Goal: Use online tool/utility

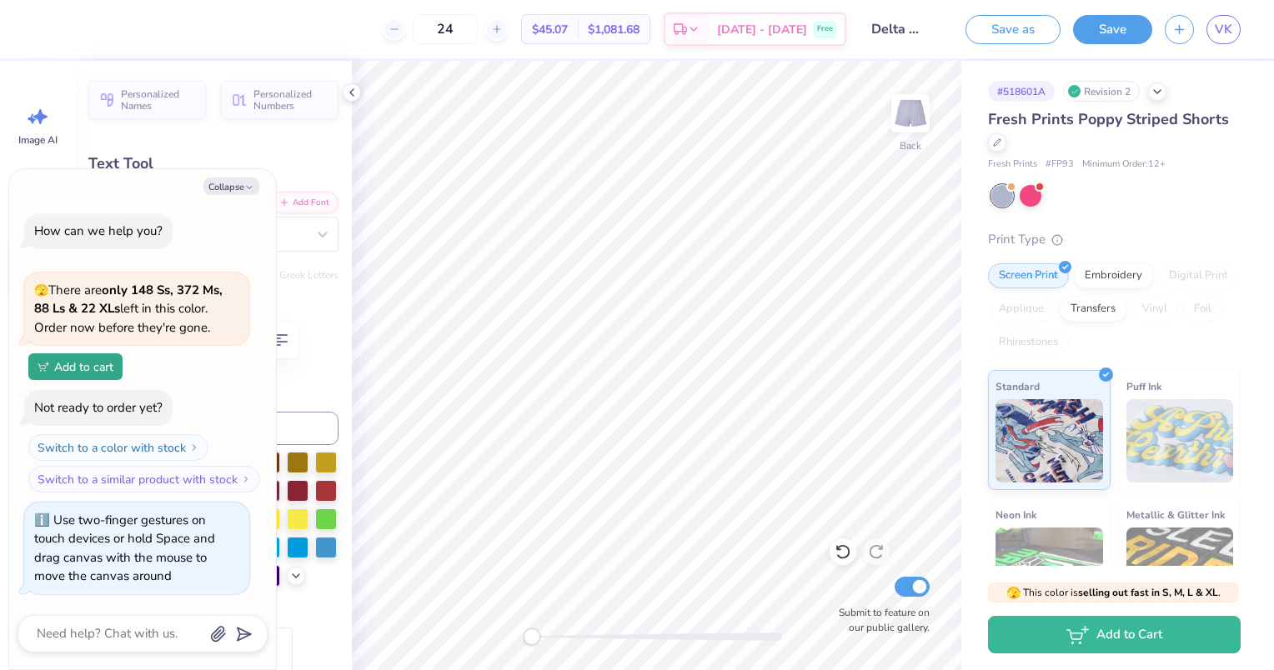
scroll to position [13, 2]
type textarea "x"
type textarea "3"
type textarea "x"
type textarea "43"
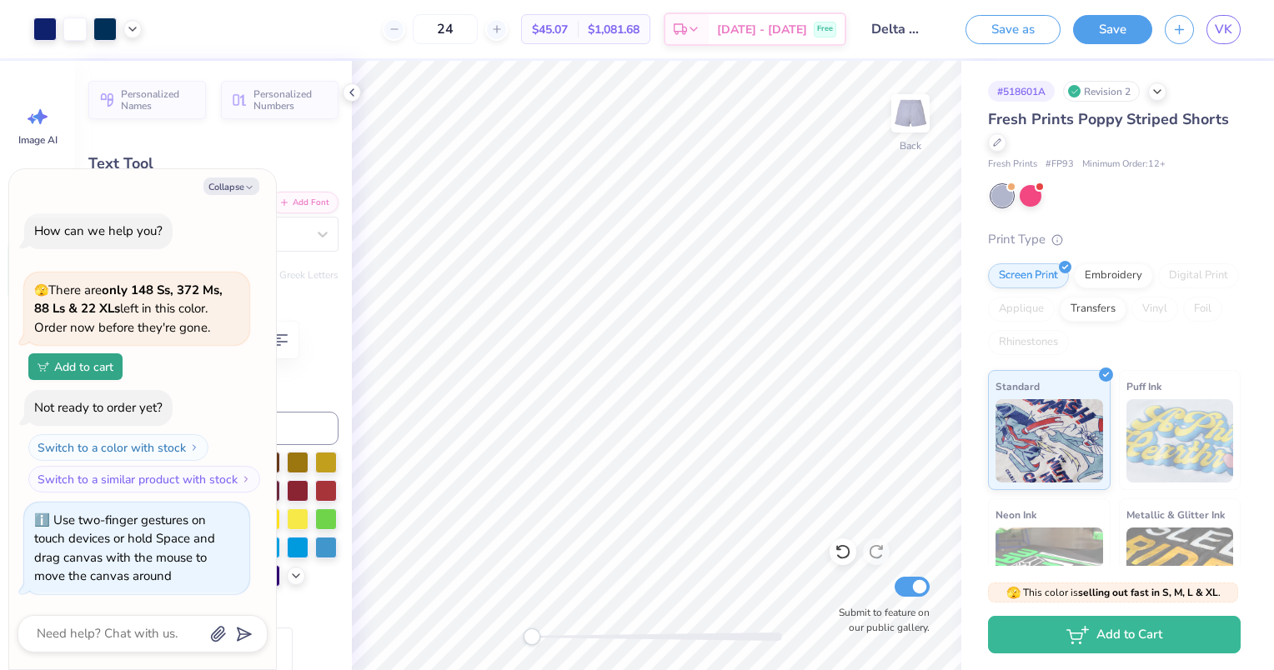
type textarea "x"
type input "0.0"
click at [1114, 19] on button "Save" at bounding box center [1112, 27] width 79 height 29
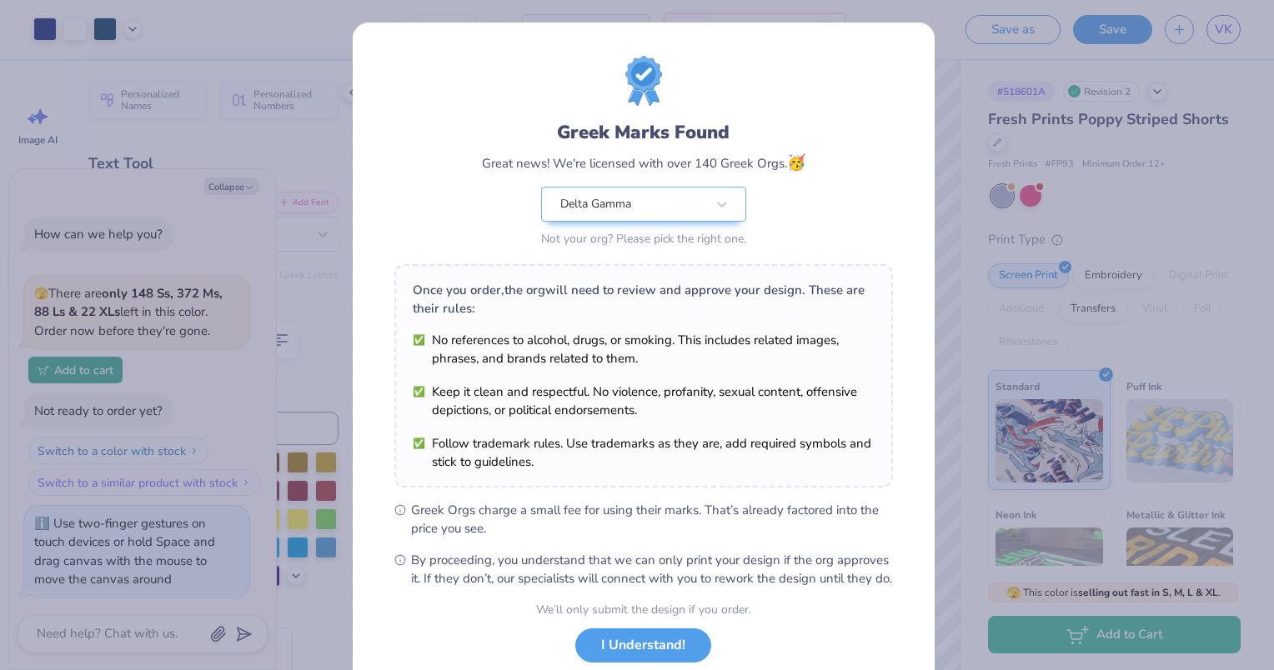
scroll to position [108, 0]
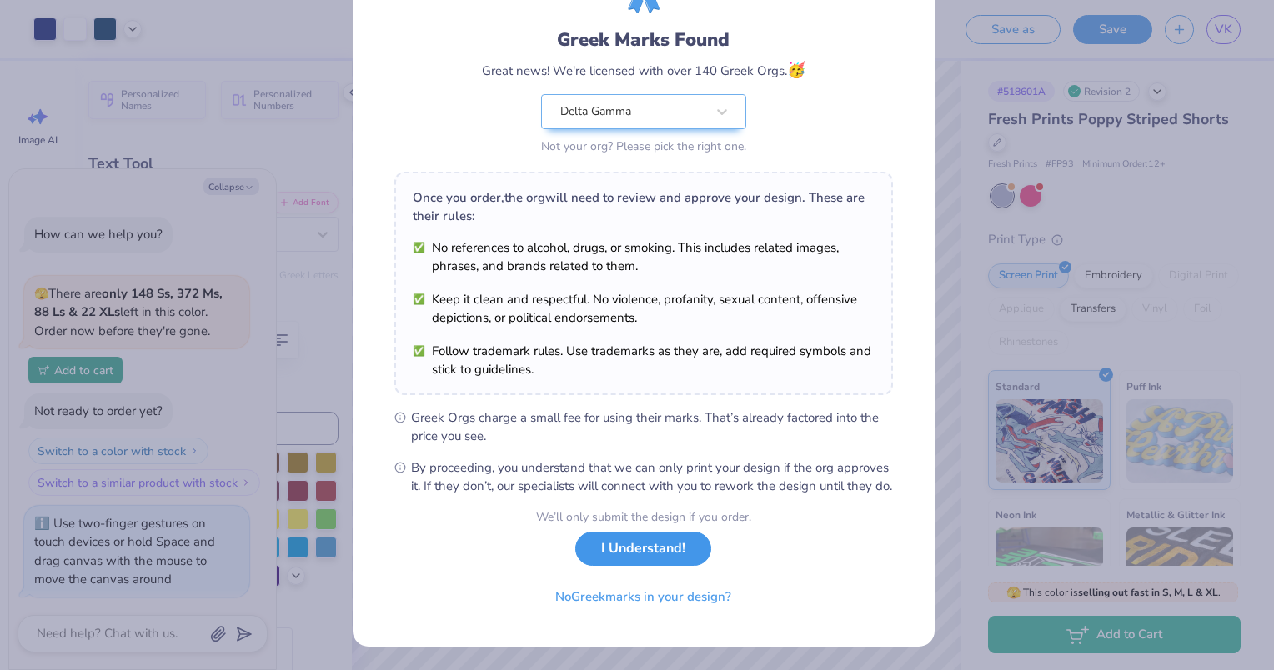
click at [610, 548] on button "I Understand!" at bounding box center [643, 549] width 136 height 34
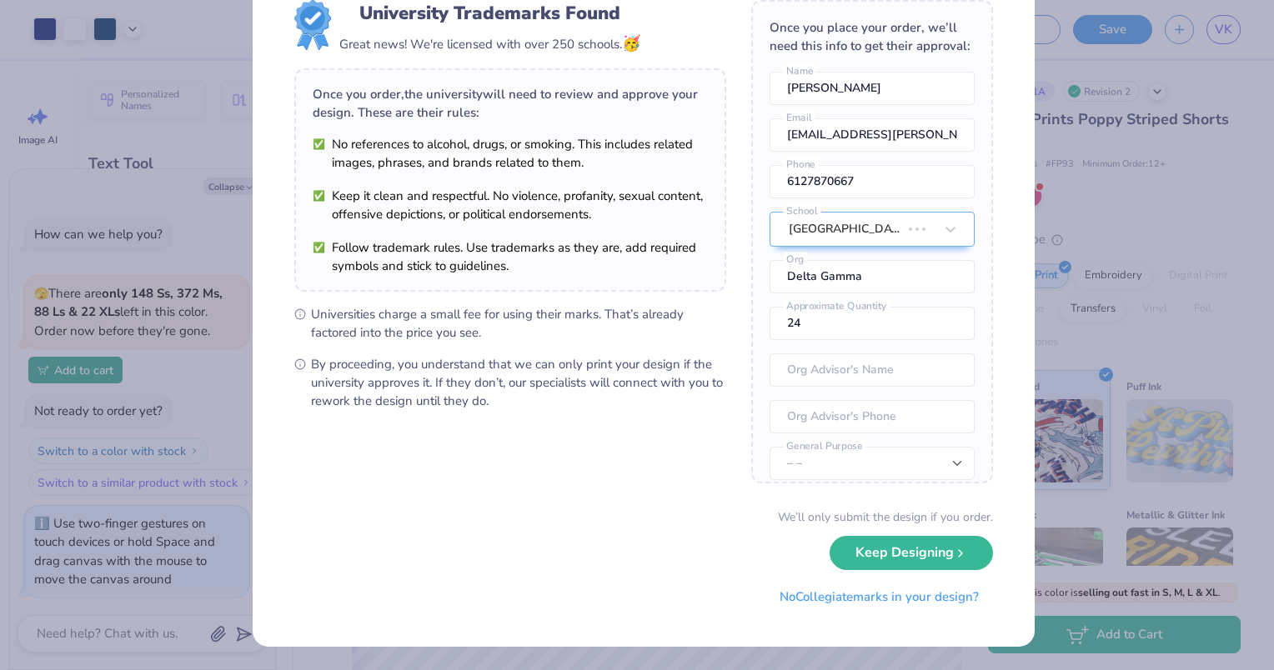
scroll to position [0, 0]
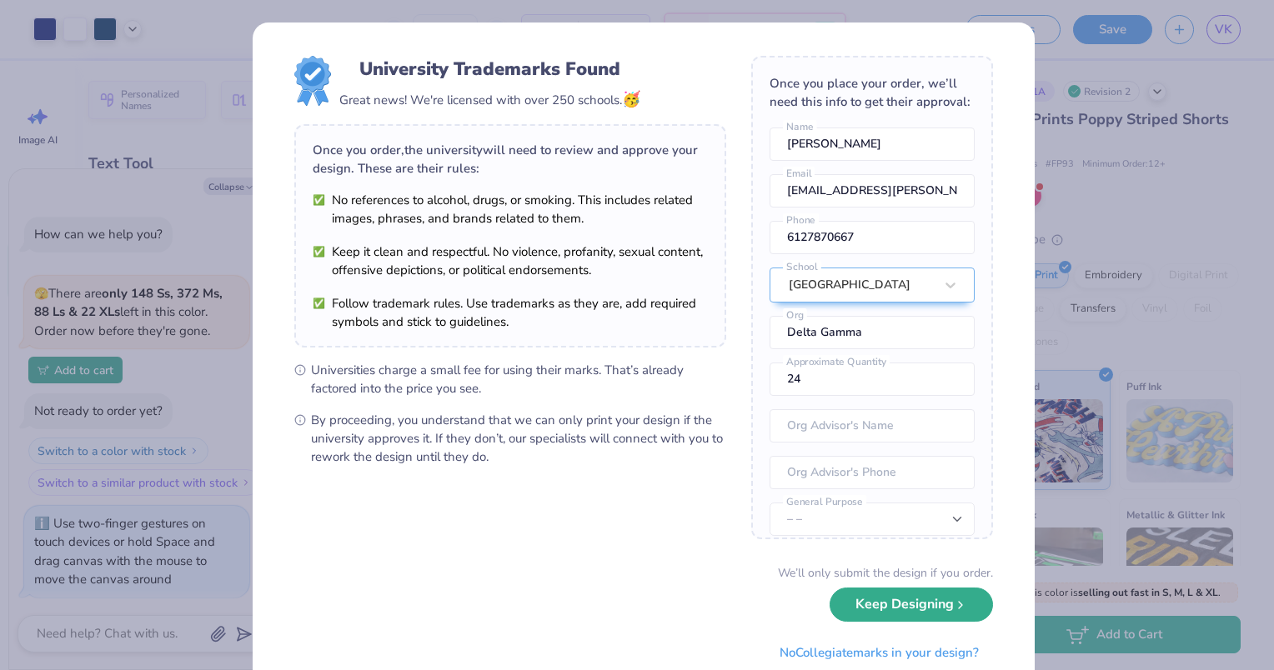
click at [879, 601] on button "Keep Designing" at bounding box center [911, 605] width 163 height 34
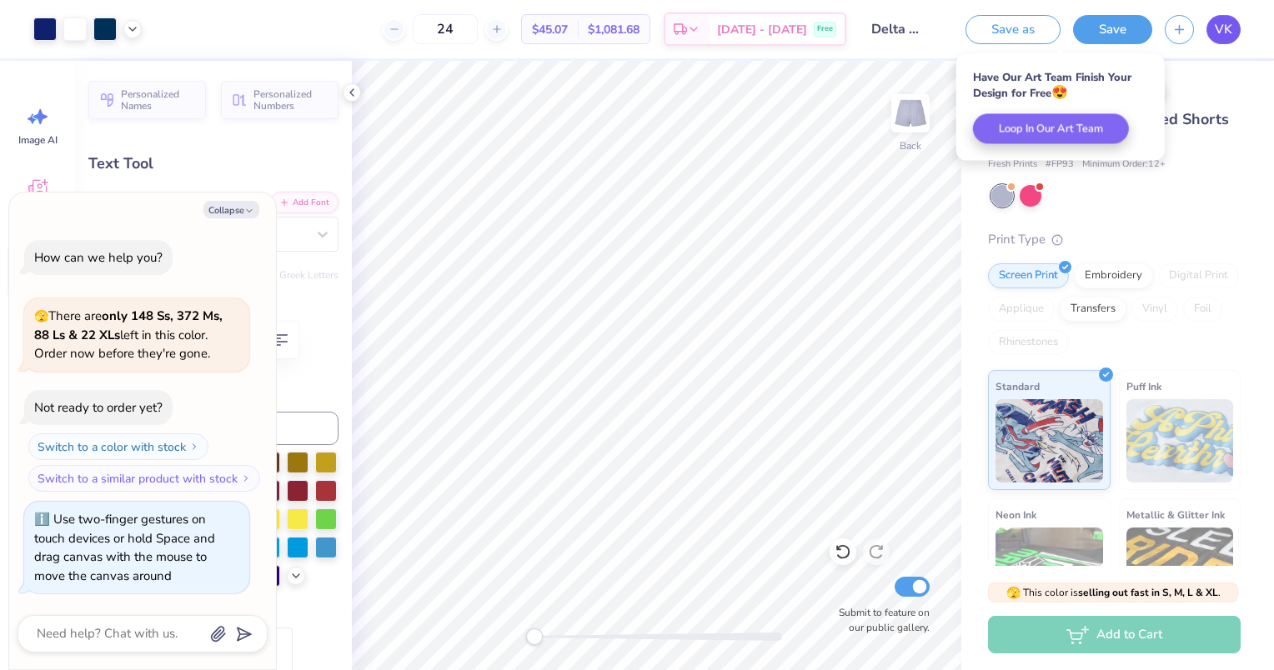
type textarea "x"
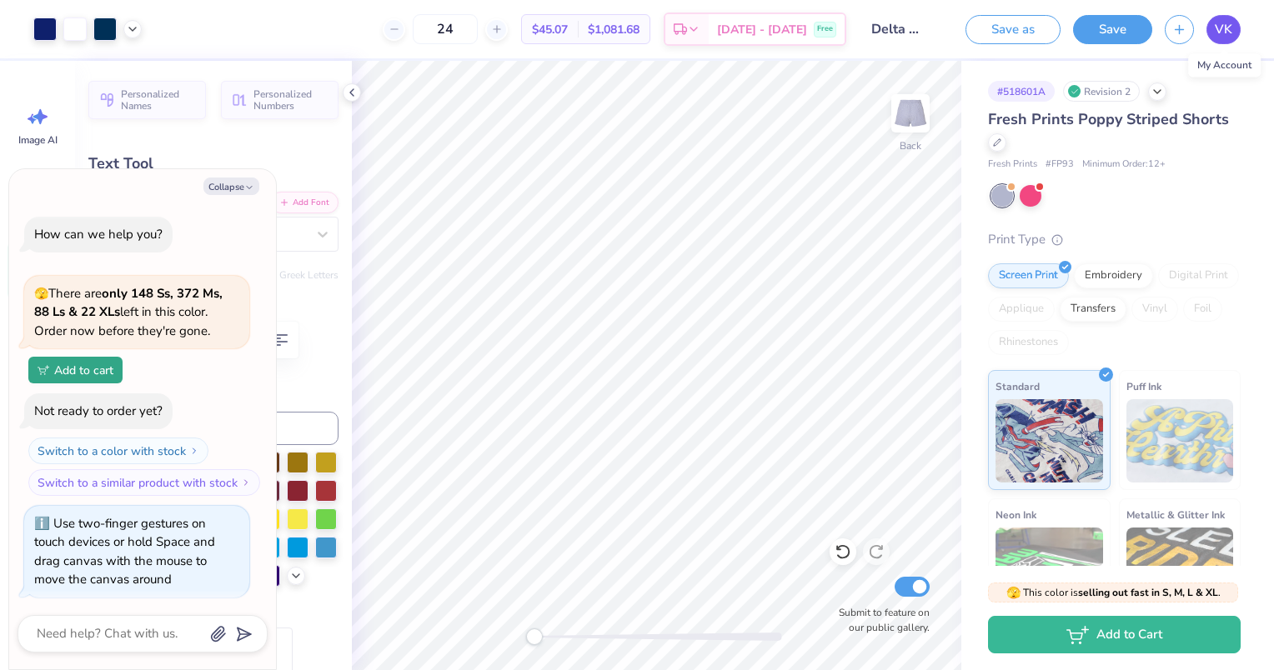
click at [1225, 40] on link "VK" at bounding box center [1224, 29] width 34 height 29
